Goal: Check status: Check status

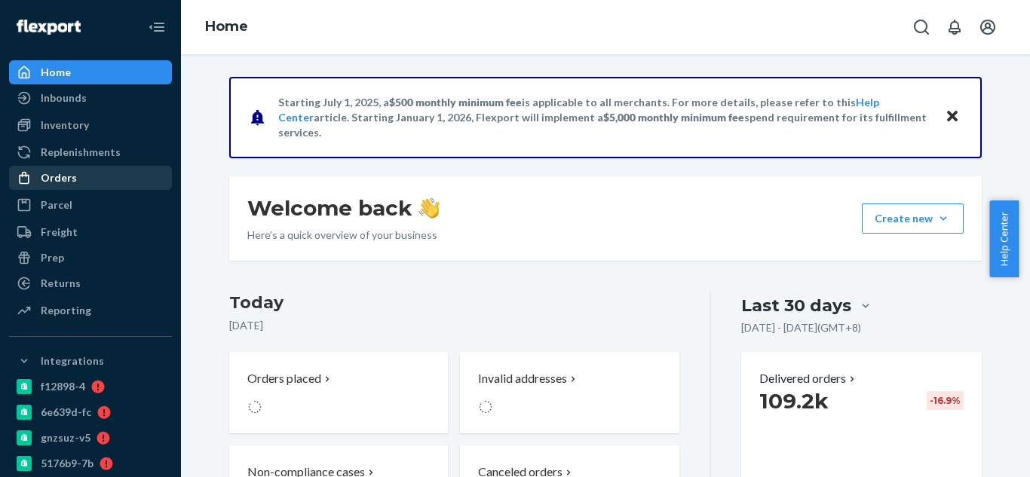
click at [69, 173] on div "Orders" at bounding box center [59, 177] width 36 height 15
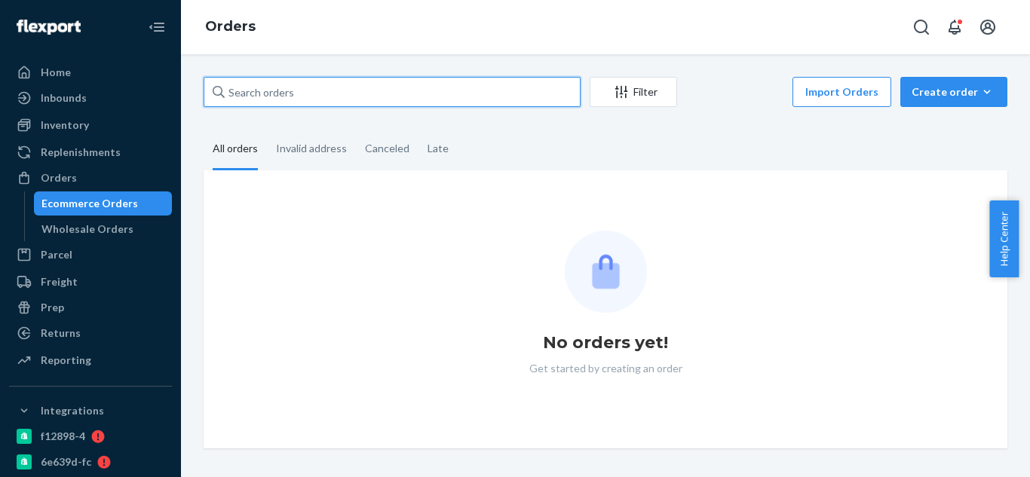
click at [293, 93] on input "text" at bounding box center [392, 92] width 377 height 30
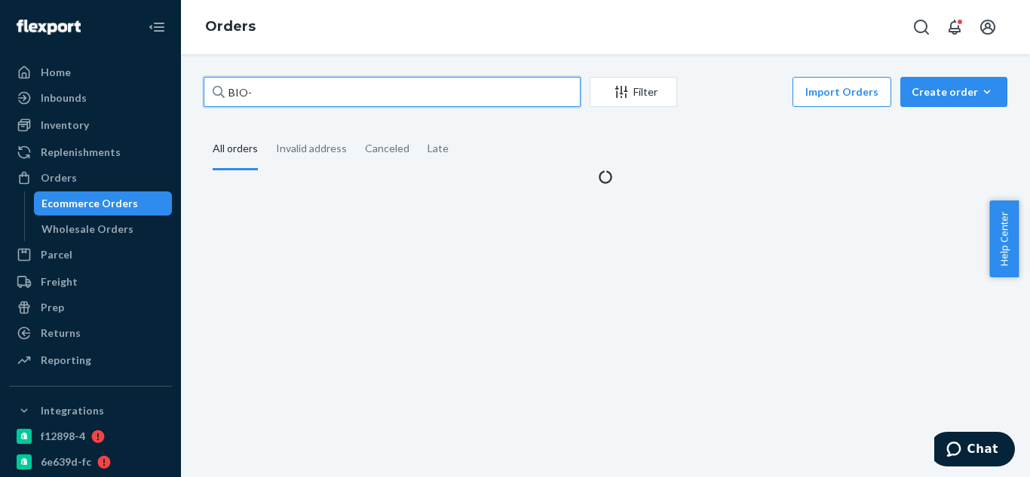
paste input "INCIDENT TICKETS EMAIL"
type input "BIO-INCIDENT TICKETS EMAIL"
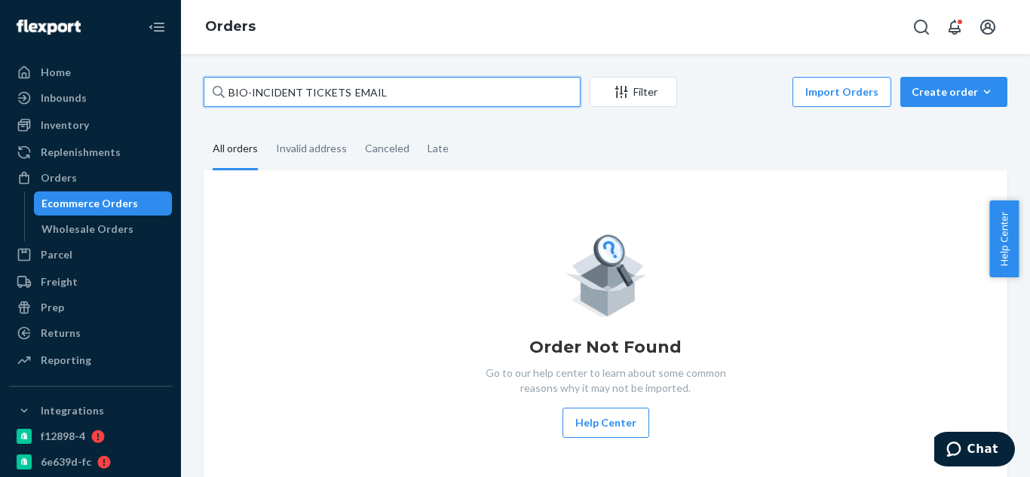
click at [416, 84] on input "BIO-INCIDENT TICKETS EMAIL" at bounding box center [392, 92] width 377 height 30
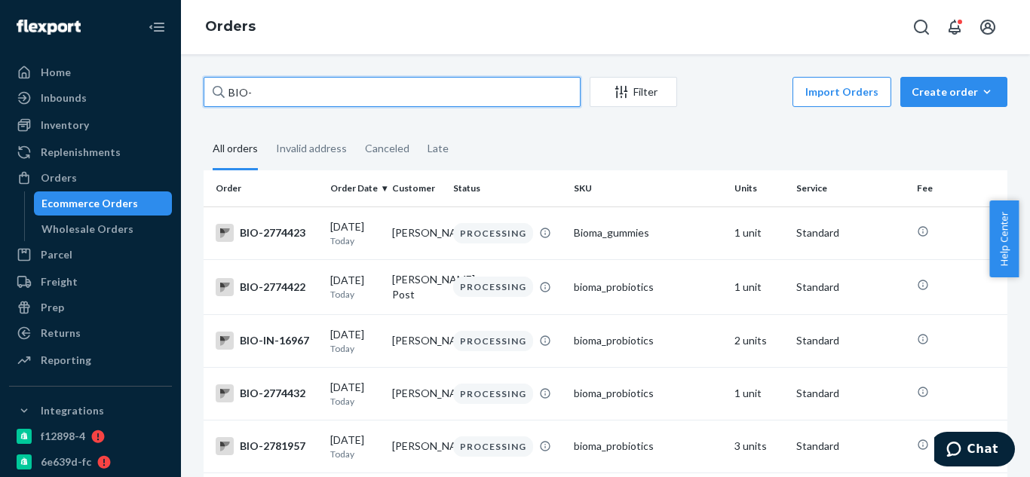
paste input "2716326"
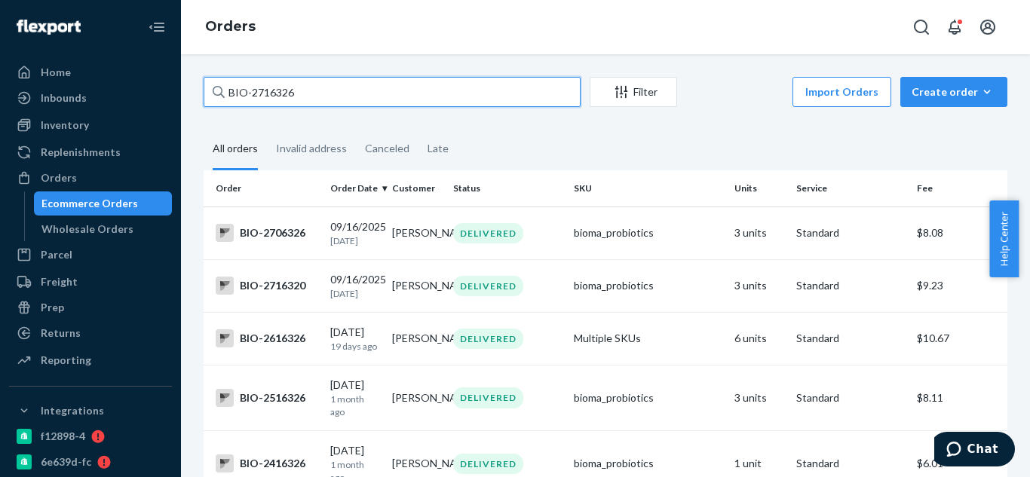
type input "BIO-2716326"
click at [397, 97] on input "BIO-2716326" at bounding box center [392, 92] width 377 height 30
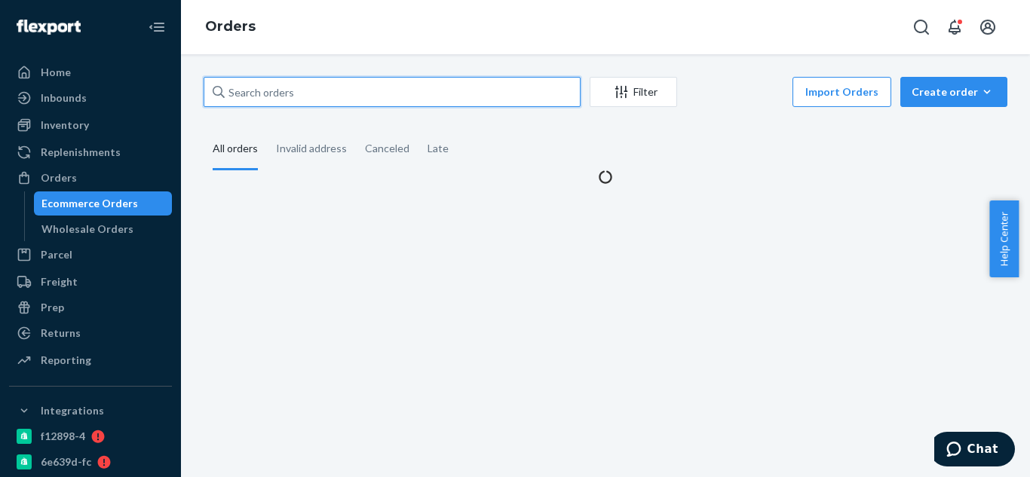
paste input "Nicole DeJesus"
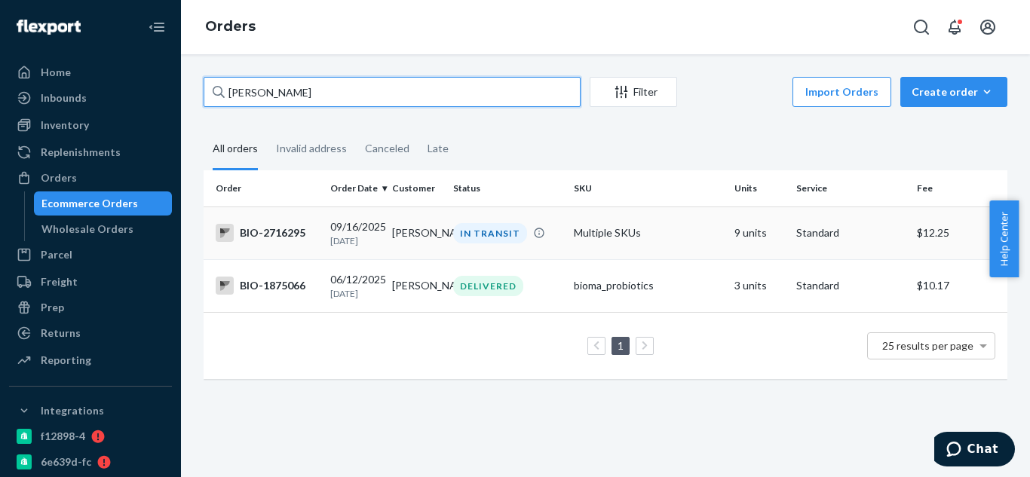
type input "Nicole DeJesus"
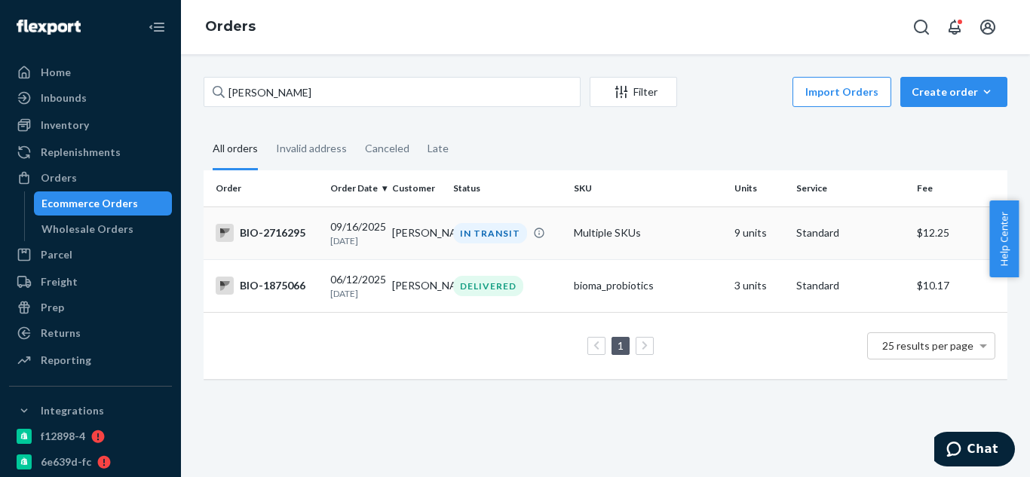
click at [265, 239] on div "BIO-2716295" at bounding box center [267, 233] width 103 height 18
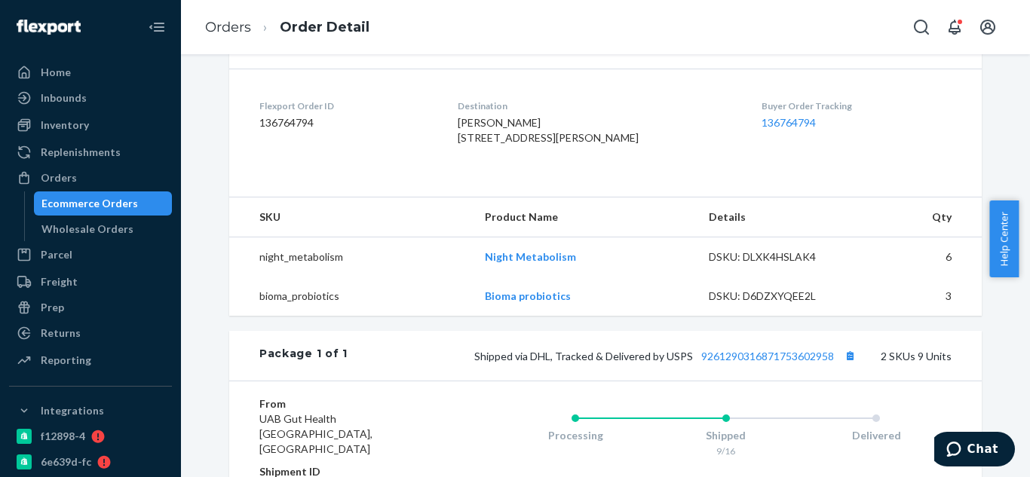
scroll to position [416, 0]
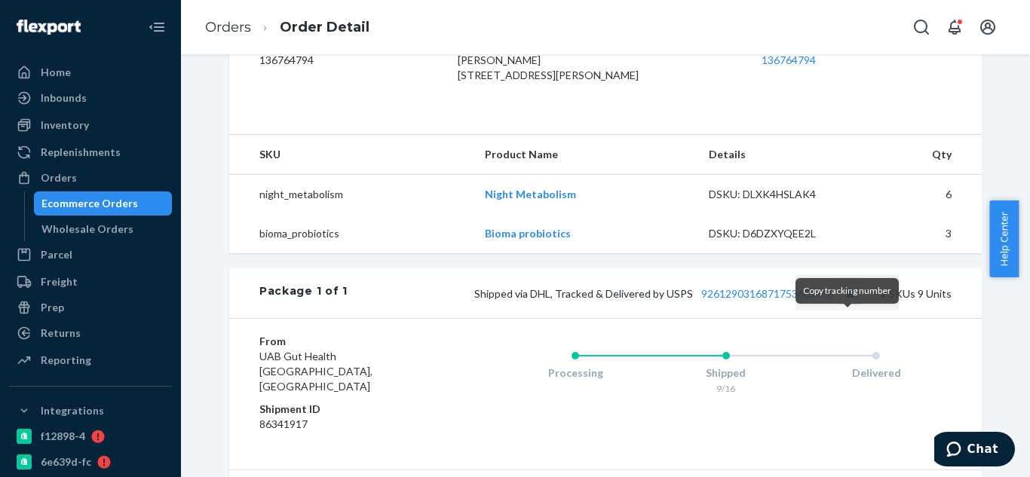
click at [851, 303] on button "Copy tracking number" at bounding box center [850, 294] width 20 height 20
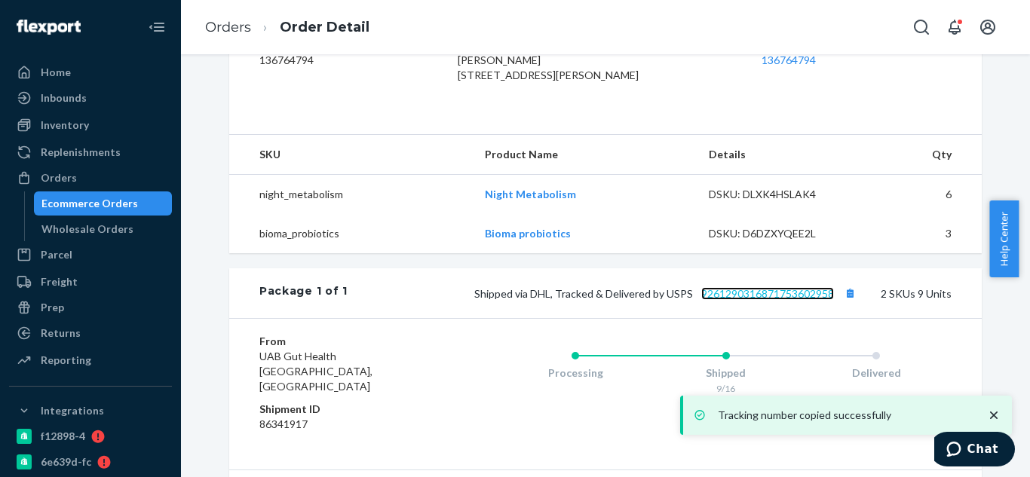
click at [783, 300] on link "9261290316871753602958" at bounding box center [767, 293] width 133 height 13
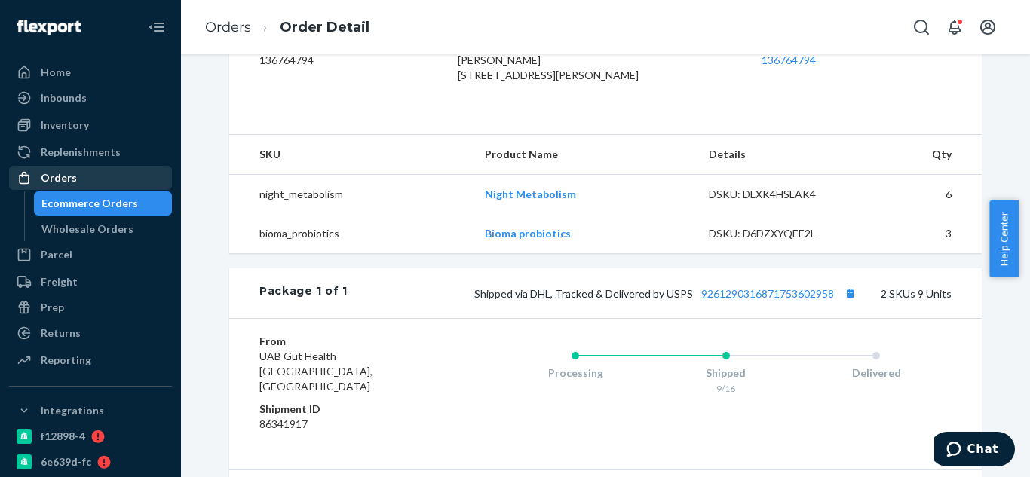
click at [103, 167] on div "Orders" at bounding box center [91, 177] width 160 height 21
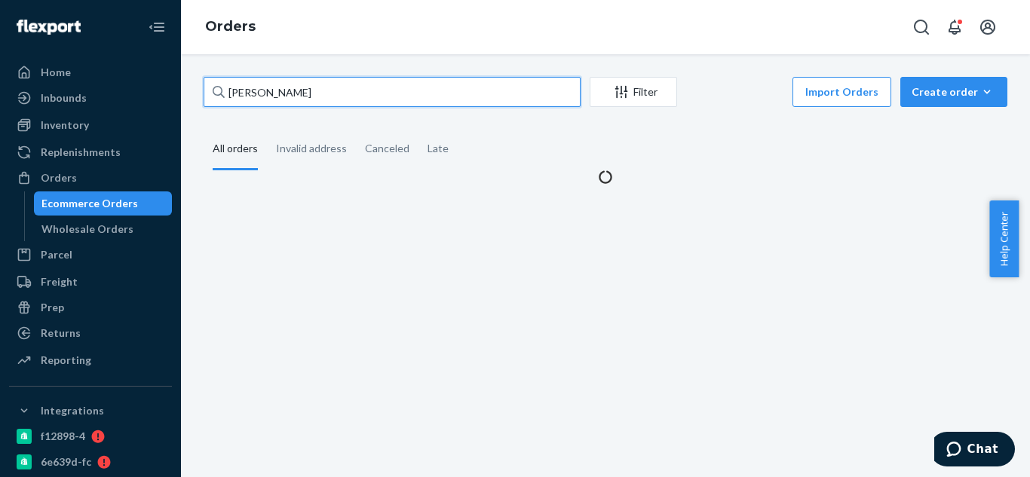
click at [316, 93] on input "Nicole DeJesus" at bounding box center [392, 92] width 377 height 30
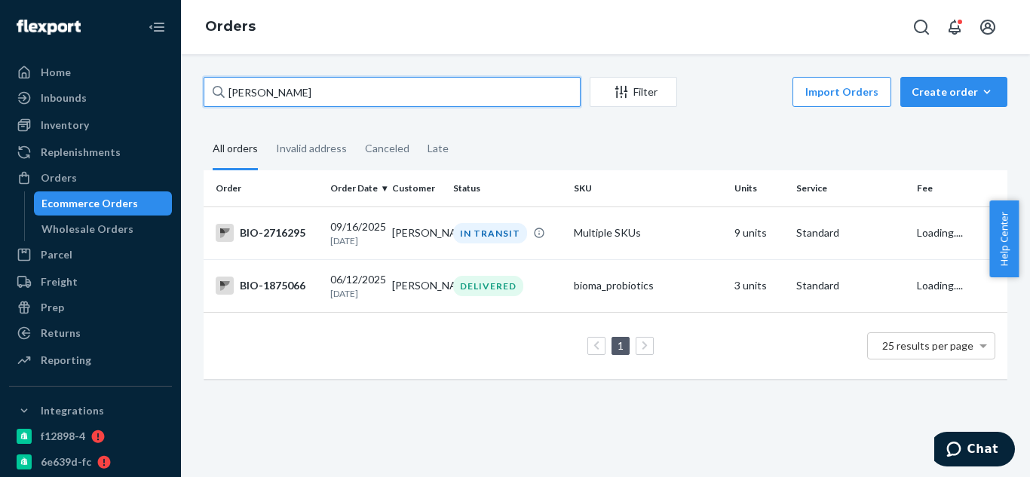
click at [316, 93] on input "Nicole DeJesus" at bounding box center [392, 92] width 377 height 30
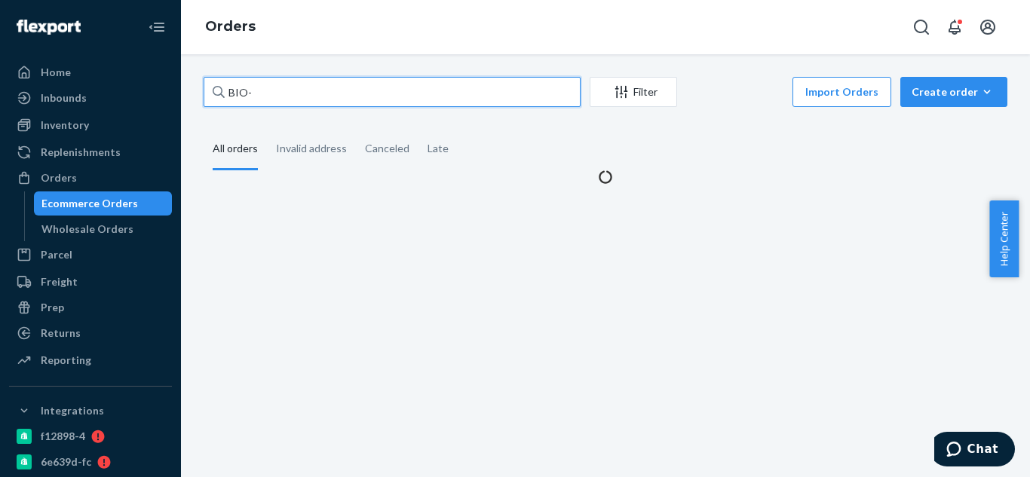
paste input "2770945"
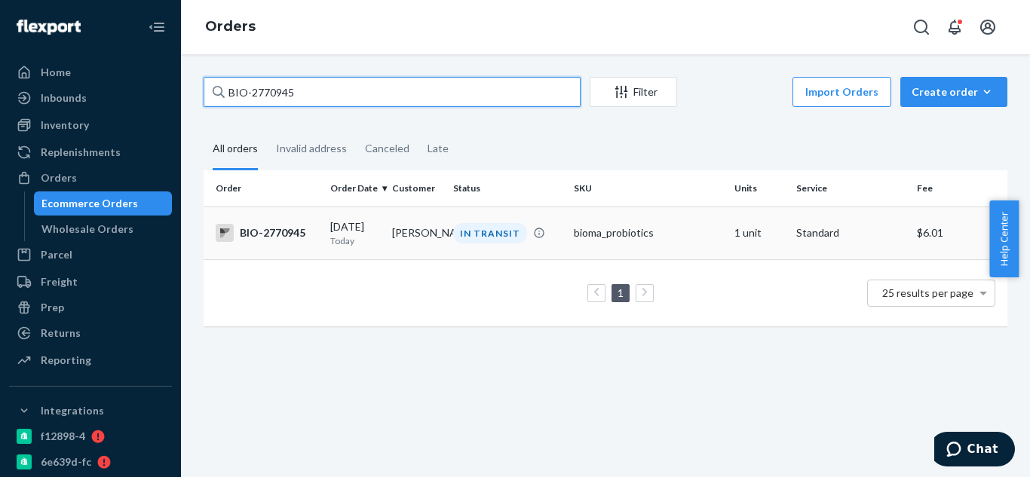
type input "BIO-2770945"
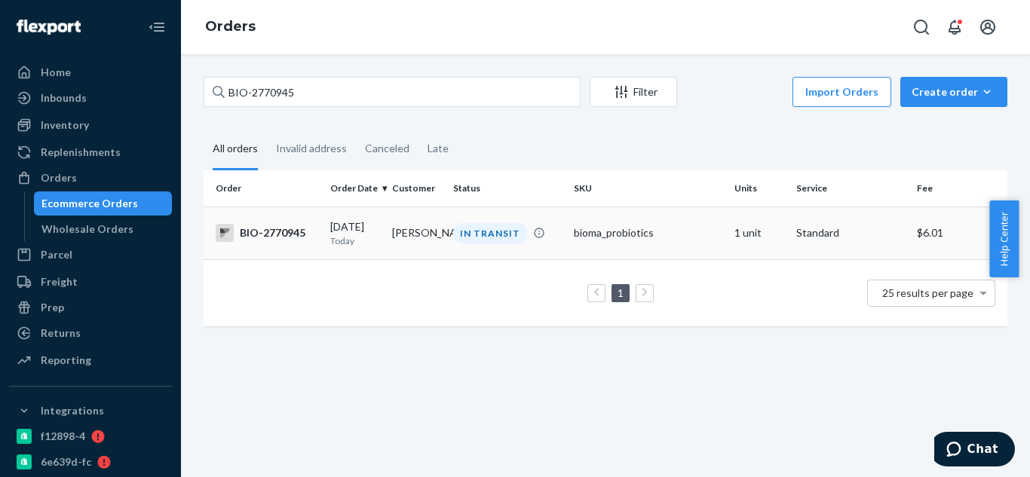
click at [289, 235] on div "BIO-2770945" at bounding box center [267, 233] width 103 height 18
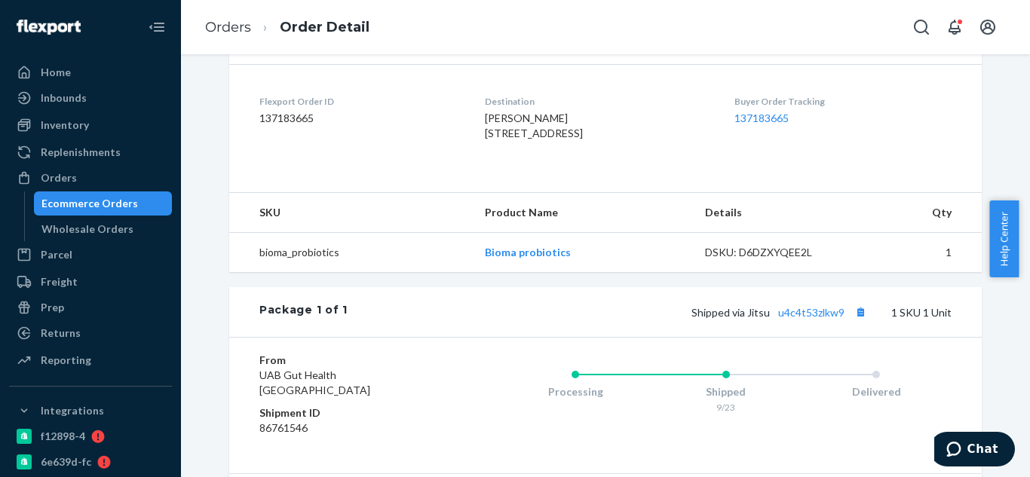
scroll to position [359, 0]
click at [853, 321] on button "Copy tracking number" at bounding box center [861, 311] width 20 height 20
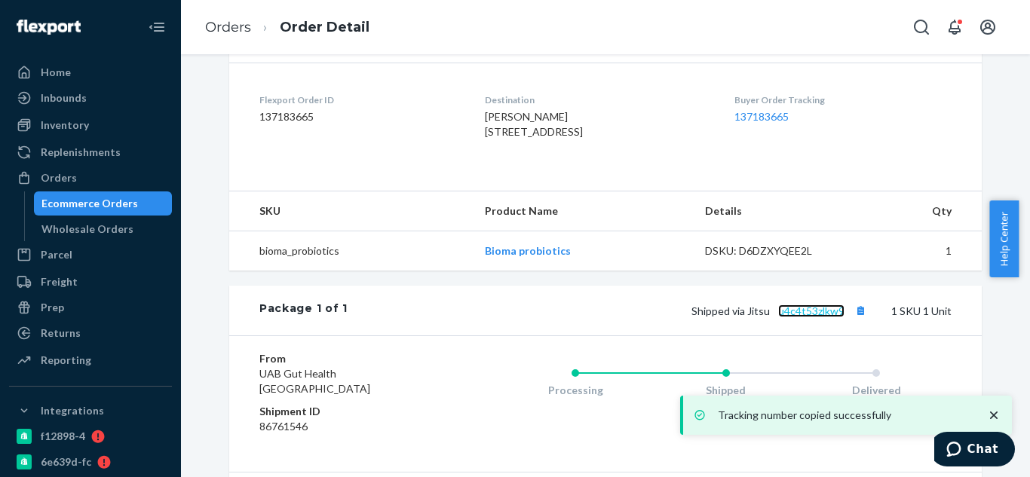
click at [815, 317] on link "u4c4t53zlkw9" at bounding box center [811, 311] width 66 height 13
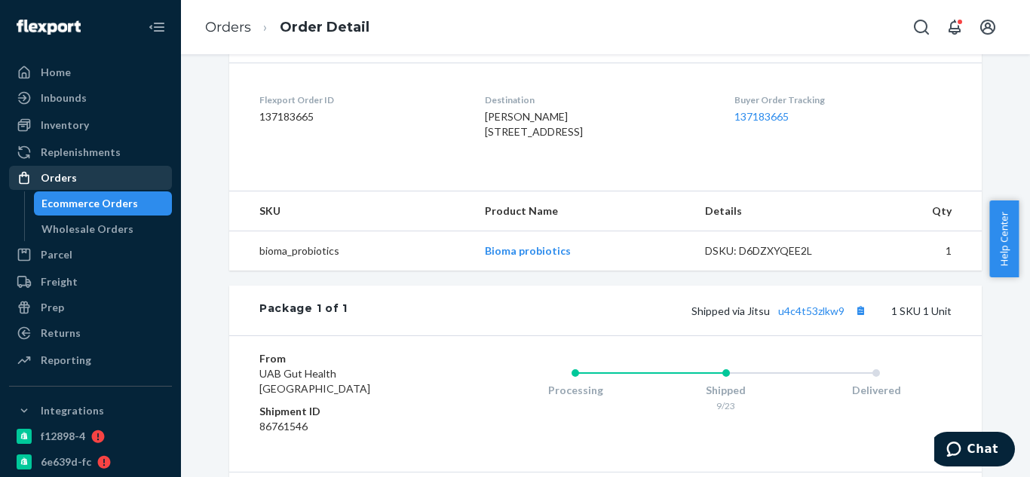
click at [59, 173] on div "Orders" at bounding box center [59, 177] width 36 height 15
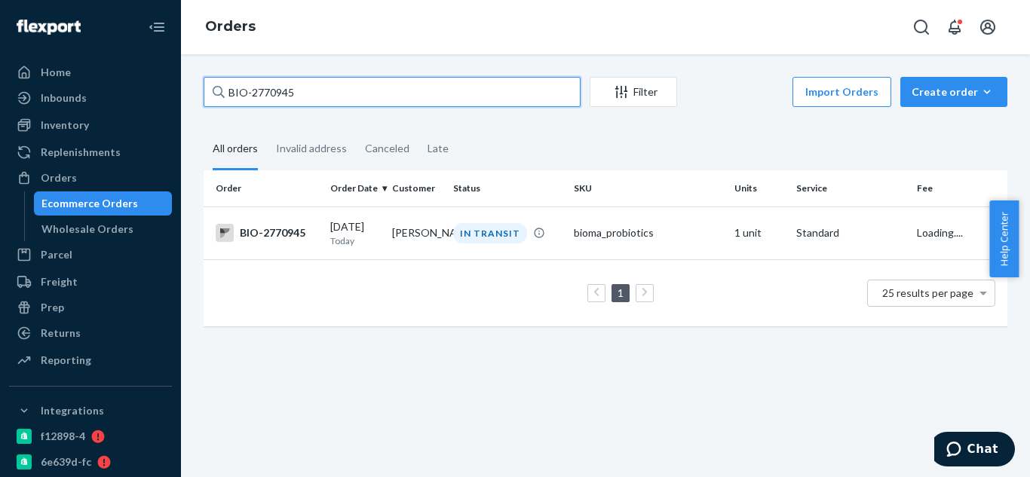
click at [297, 91] on input "BIO-2770945" at bounding box center [392, 92] width 377 height 30
paste input "2766130"
type input "BIO-2766130"
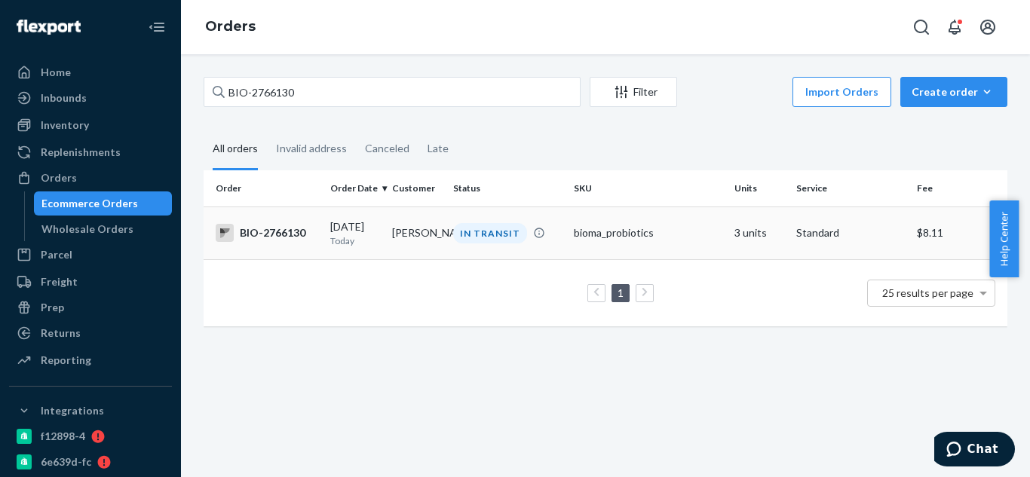
click at [303, 235] on div "BIO-2766130" at bounding box center [267, 233] width 103 height 18
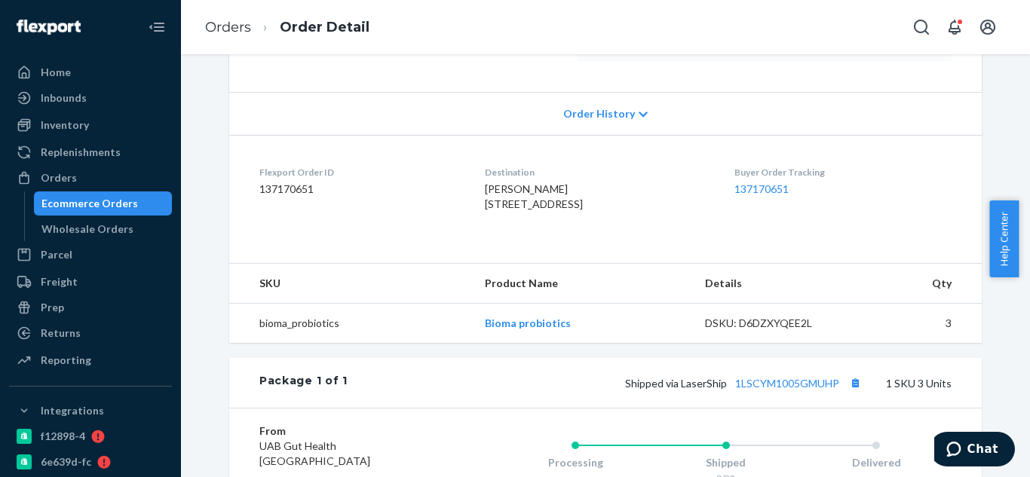
scroll to position [365, 0]
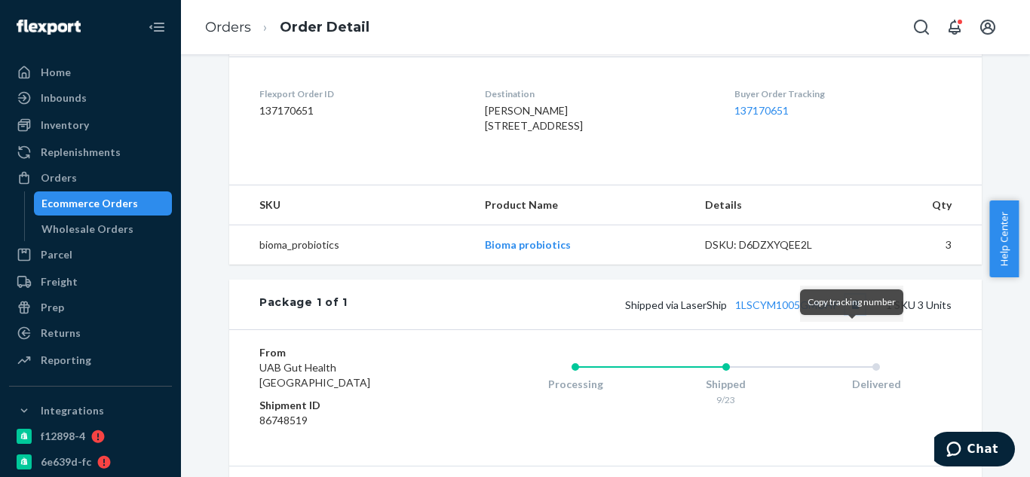
click at [851, 314] on button "Copy tracking number" at bounding box center [855, 305] width 20 height 20
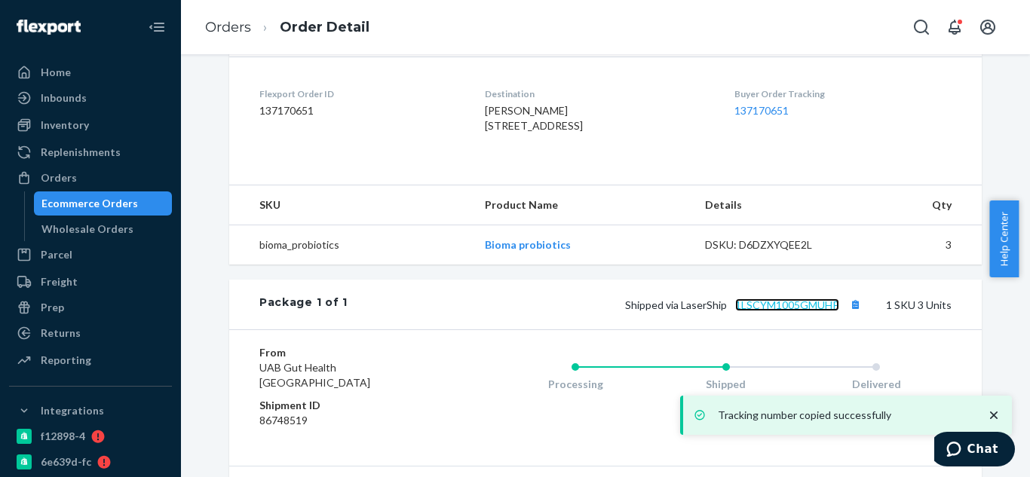
click at [793, 311] on link "1LSCYM1005GMUHP" at bounding box center [787, 305] width 104 height 13
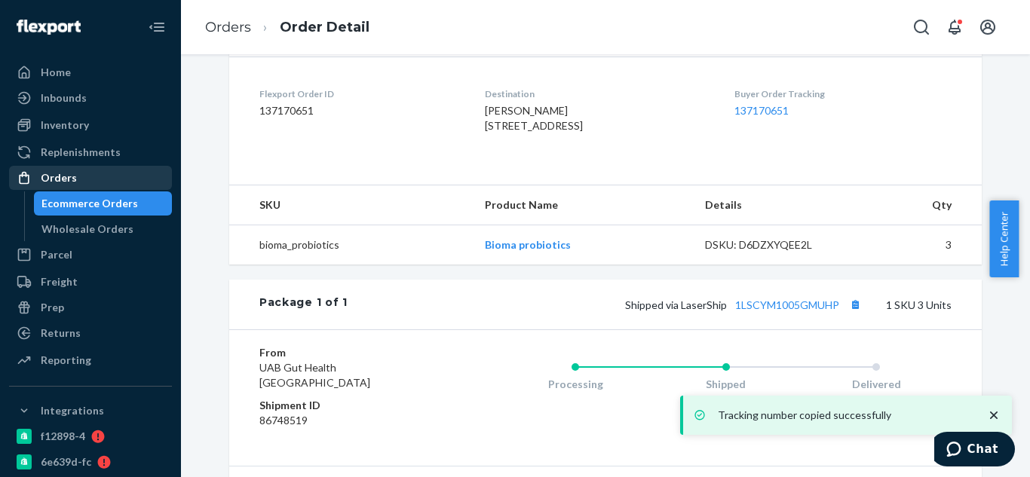
click at [110, 174] on div "Orders" at bounding box center [91, 177] width 160 height 21
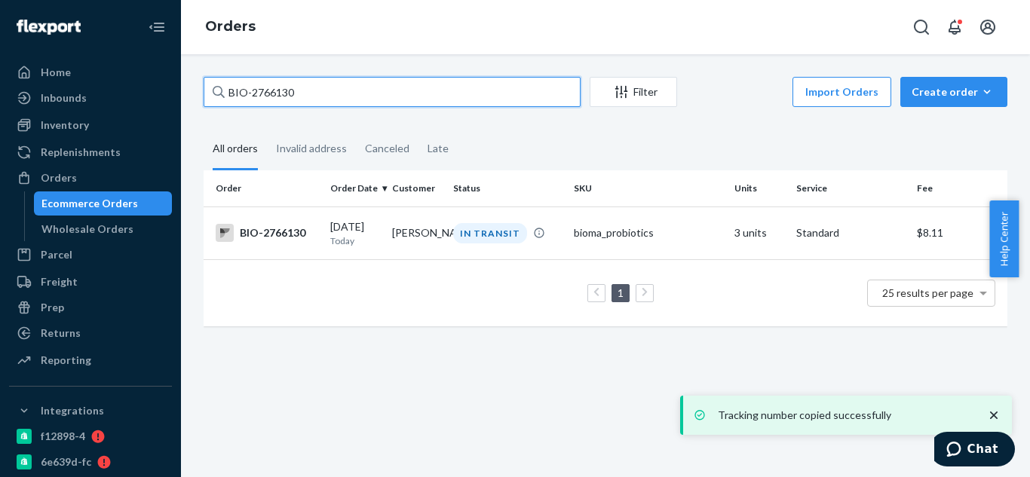
click at [305, 96] on input "BIO-2766130" at bounding box center [392, 92] width 377 height 30
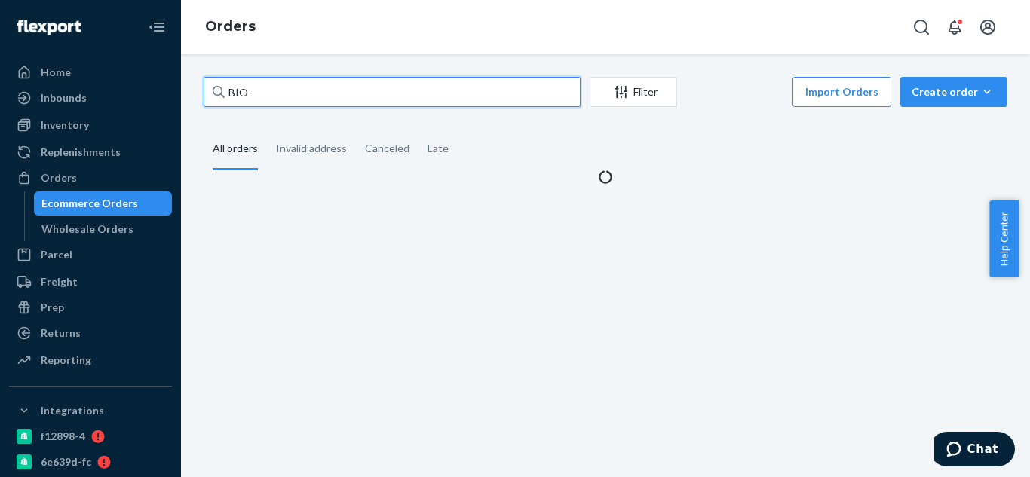
paste input "2769783"
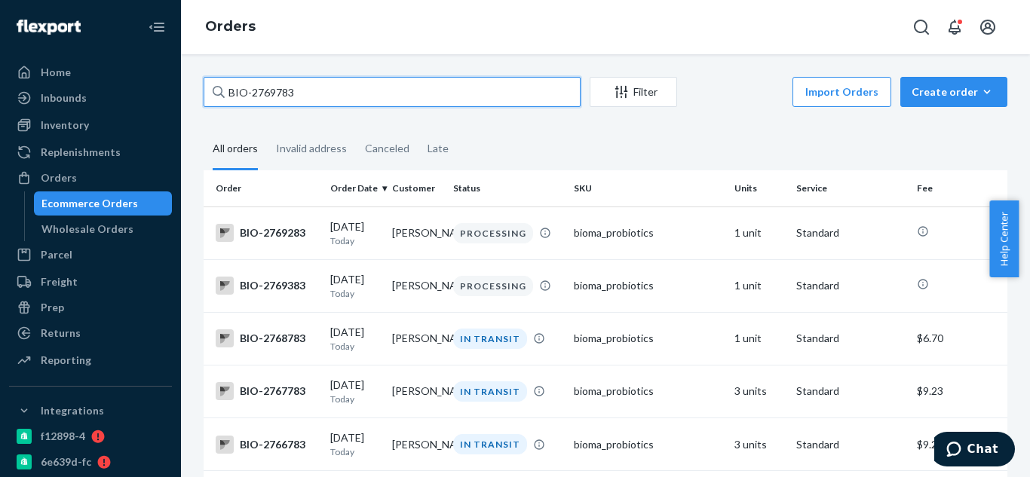
click at [340, 98] on input "BIO-2769783" at bounding box center [392, 92] width 377 height 30
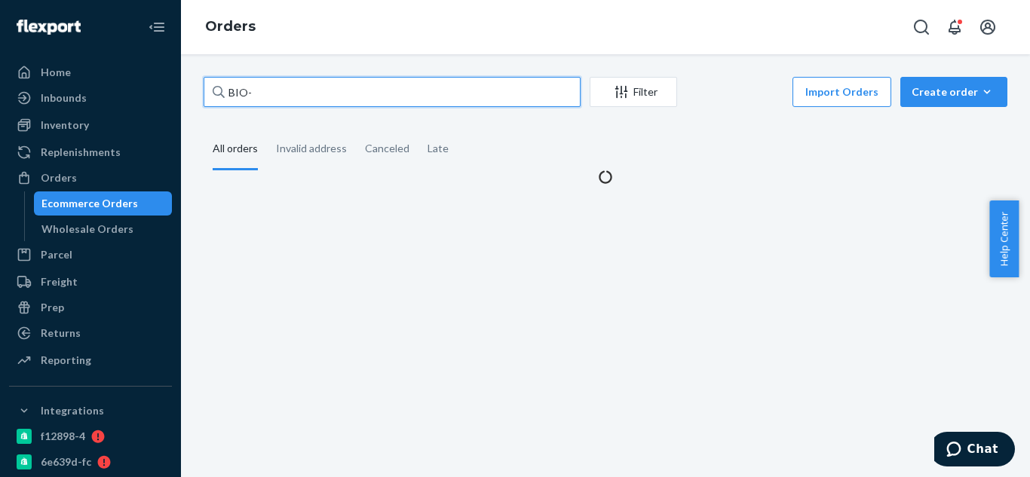
paste input "https://api.bioma.health/_/nova/resources/orders/2769783"
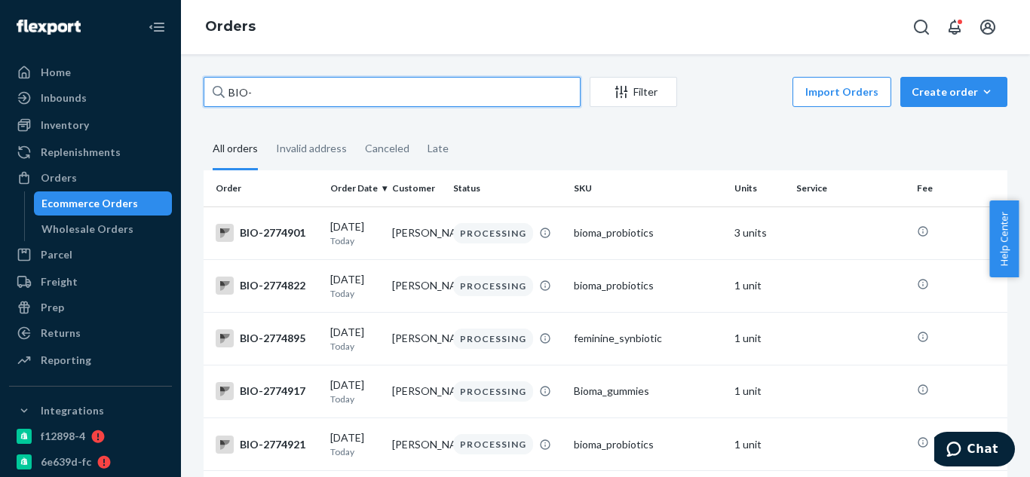
paste input "2769783"
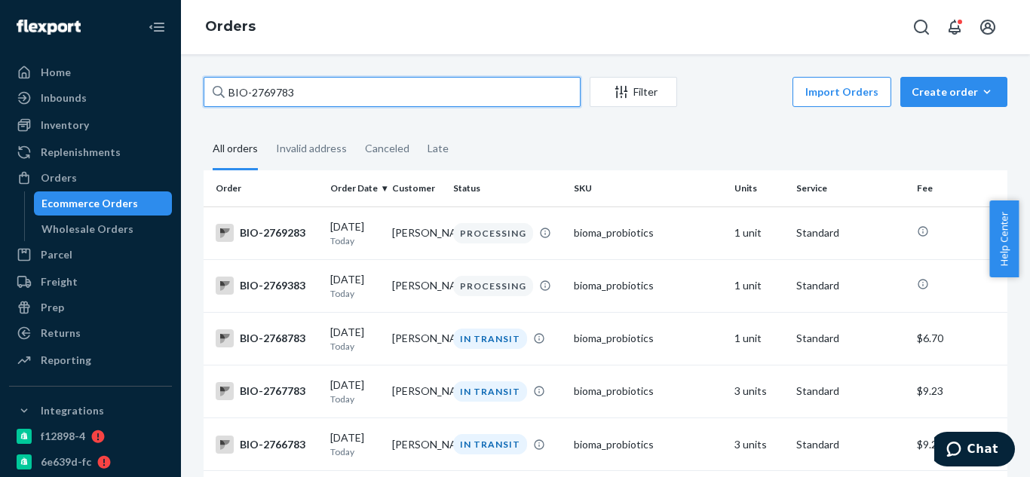
click at [354, 92] on input "BIO-2769783" at bounding box center [392, 92] width 377 height 30
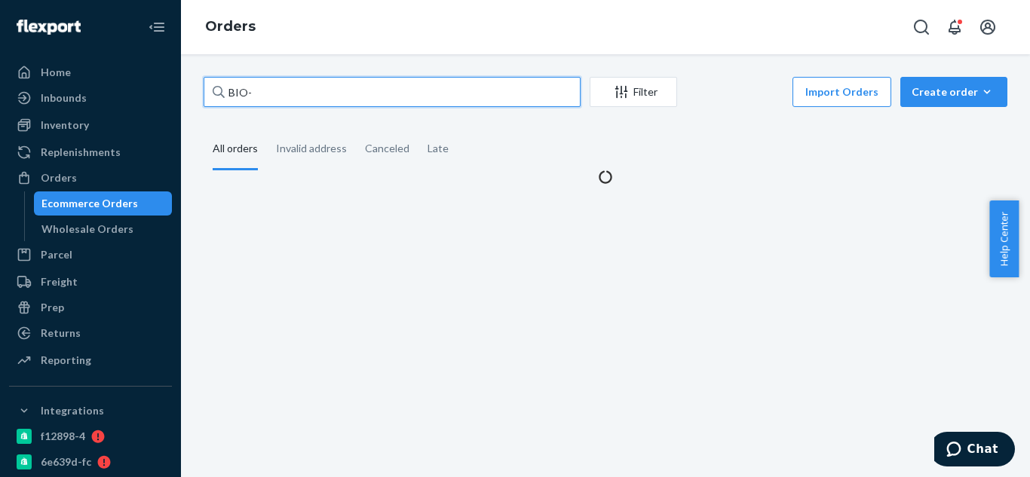
paste input "2769410"
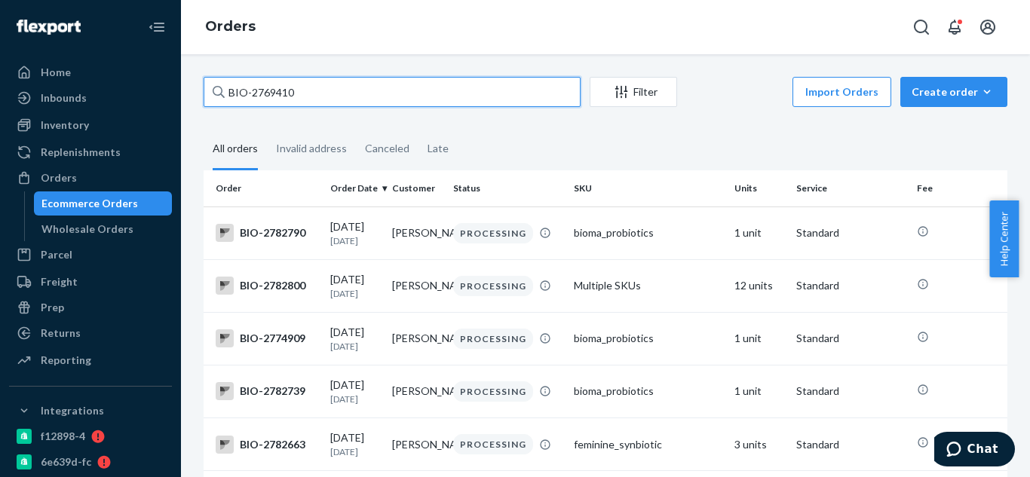
click at [354, 93] on input "BIO-2769410" at bounding box center [392, 92] width 377 height 30
type input "BIO-"
click at [443, 96] on input "text" at bounding box center [392, 92] width 377 height 30
paste input "2769410"
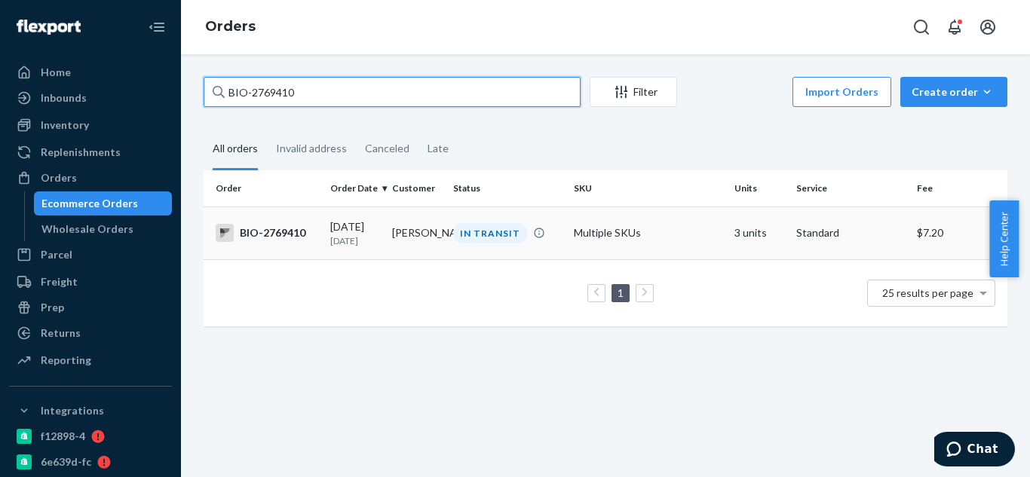
type input "BIO-2769410"
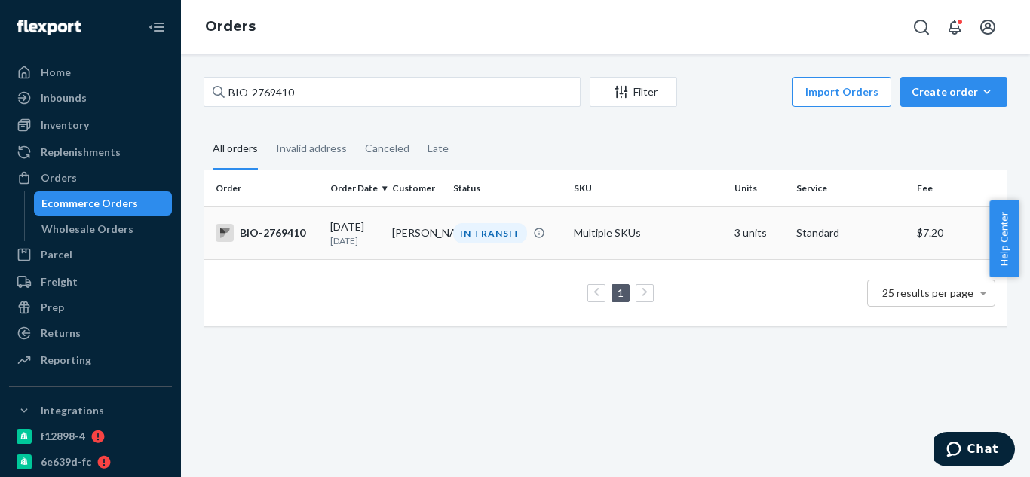
click at [366, 238] on p "[DATE]" at bounding box center [355, 241] width 50 height 13
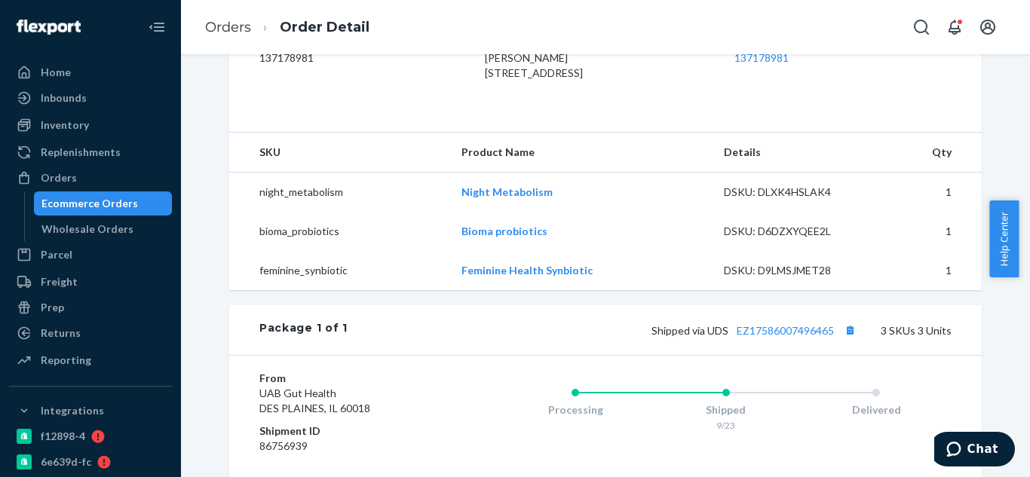
scroll to position [556, 0]
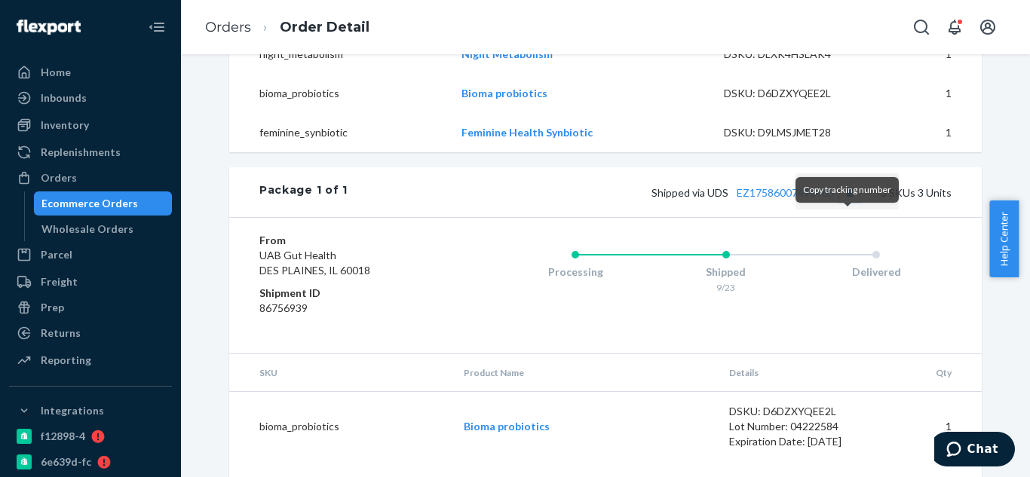
click at [851, 202] on button "Copy tracking number" at bounding box center [850, 193] width 20 height 20
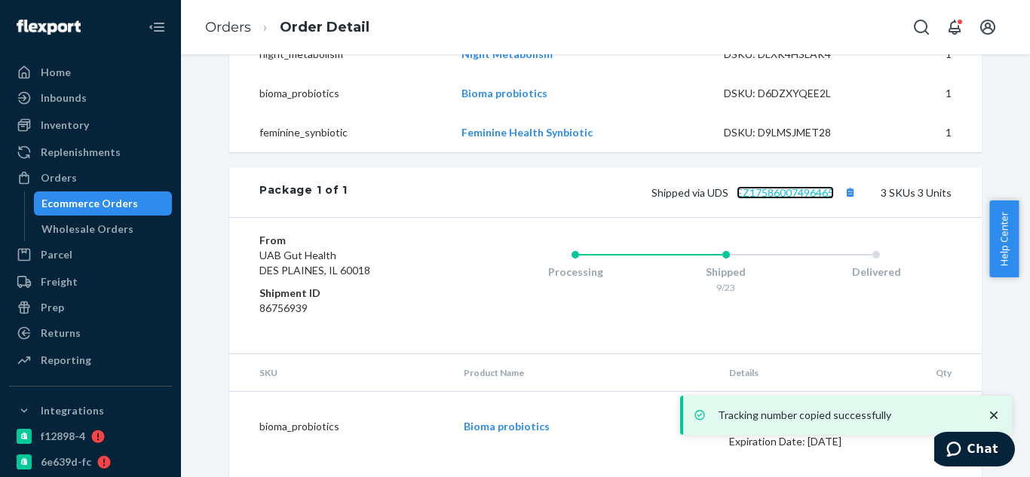
click at [800, 199] on link "EZ17586007496465" at bounding box center [785, 192] width 97 height 13
click at [844, 202] on button "Copy tracking number" at bounding box center [850, 193] width 20 height 20
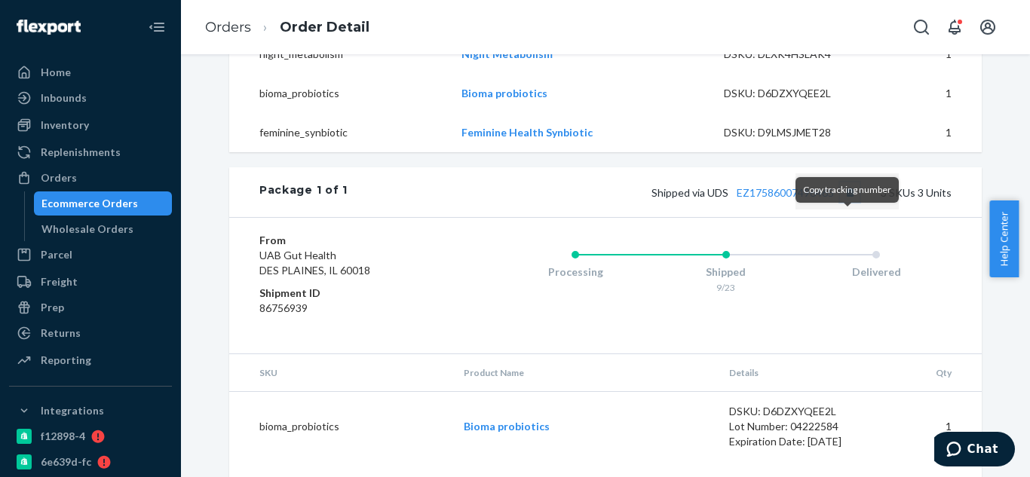
click at [844, 202] on button "Copy tracking number" at bounding box center [850, 193] width 20 height 20
click at [769, 199] on link "EZ17586007496465" at bounding box center [785, 192] width 97 height 13
click at [844, 202] on button "Copy tracking number" at bounding box center [850, 193] width 20 height 20
